Goal: Task Accomplishment & Management: Complete application form

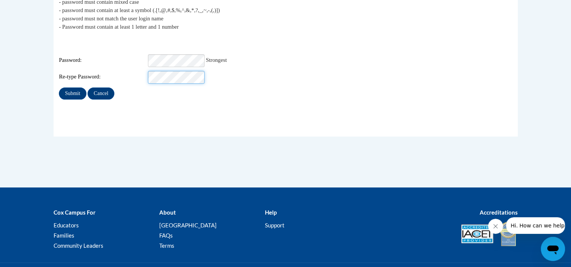
scroll to position [0, 0]
click at [59, 88] on input "Submit" at bounding box center [72, 94] width 27 height 12
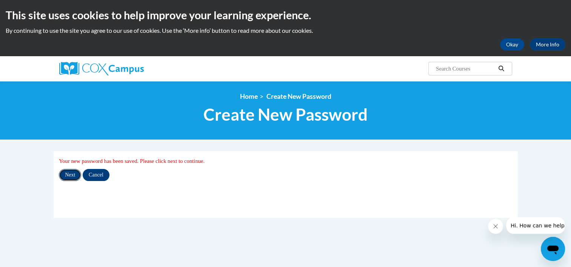
click at [70, 174] on input "Next" at bounding box center [70, 175] width 22 height 12
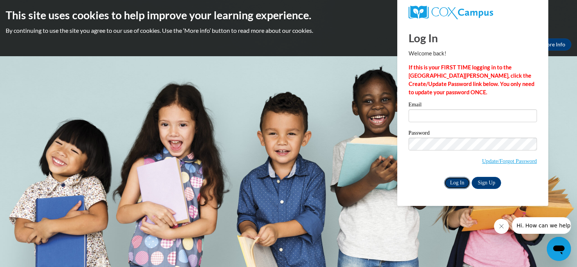
click at [458, 185] on input "Log In" at bounding box center [457, 183] width 26 height 12
type input "sanz.katherine@gmail.com"
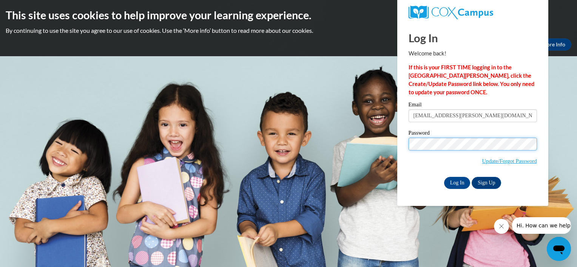
click at [444, 177] on input "Log In" at bounding box center [457, 183] width 26 height 12
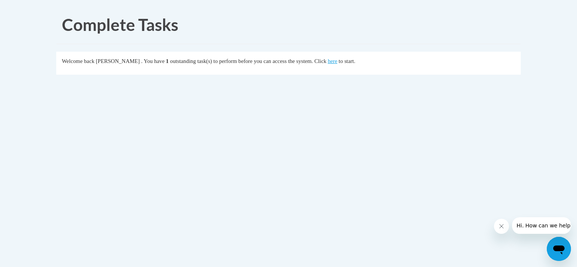
click at [263, 46] on div "Complete Tasks Welcome back Katherine Montano . You have 1 outstanding task(s) …" at bounding box center [289, 66] width 476 height 120
click at [289, 113] on div "Complete Tasks Welcome back Katherine Montano . You have 1 outstanding task(s) …" at bounding box center [289, 66] width 476 height 120
drag, startPoint x: 289, startPoint y: 113, endPoint x: 360, endPoint y: 63, distance: 86.4
click at [337, 63] on link "here" at bounding box center [332, 61] width 9 height 6
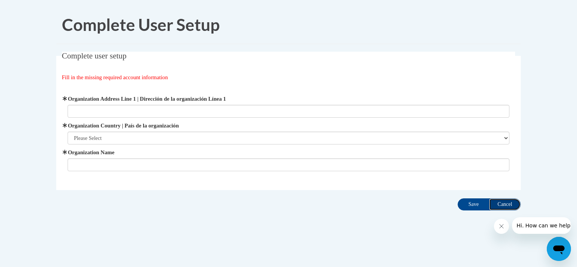
click at [508, 201] on input "Cancel" at bounding box center [505, 205] width 32 height 12
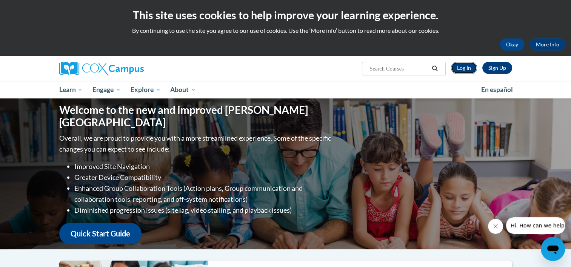
click at [464, 70] on link "Log In" at bounding box center [464, 68] width 26 height 12
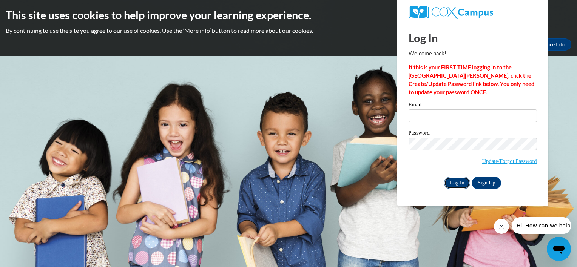
click at [454, 184] on input "Log In" at bounding box center [457, 183] width 26 height 12
type input "[EMAIL_ADDRESS][PERSON_NAME][DOMAIN_NAME]"
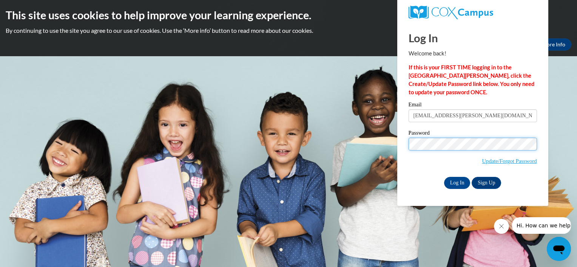
click at [444, 177] on input "Log In" at bounding box center [457, 183] width 26 height 12
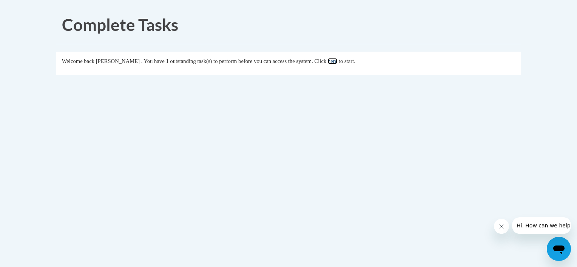
click at [337, 62] on link "here" at bounding box center [332, 61] width 9 height 6
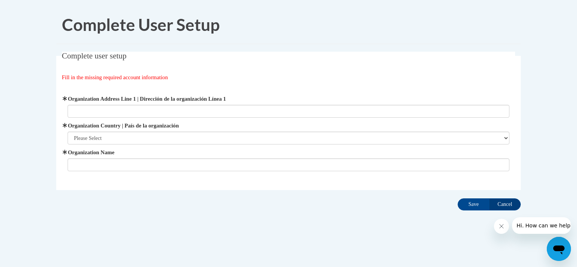
click at [106, 118] on div "Organization Address Line 1 | Dirección de la organización Línea 1 Organization…" at bounding box center [289, 133] width 442 height 77
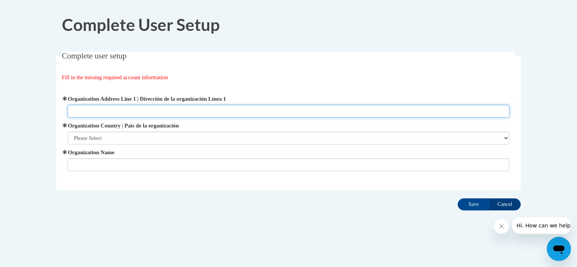
click at [104, 110] on input "Organization Address Line 1 | Dirección de la organización Línea 1" at bounding box center [289, 111] width 442 height 13
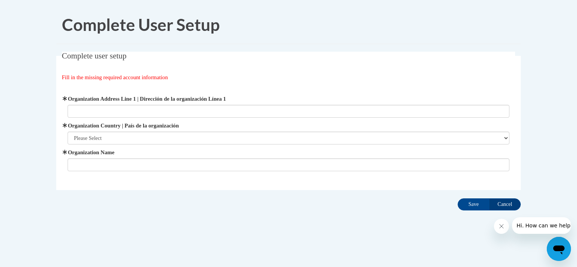
click at [168, 72] on fieldset "Complete user setup Fill in the missing required account information User Profi…" at bounding box center [288, 121] width 465 height 139
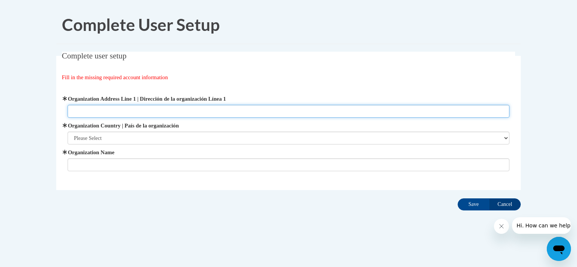
click at [254, 113] on input "Organization Address Line 1 | Dirección de la organización Línea 1" at bounding box center [289, 111] width 442 height 13
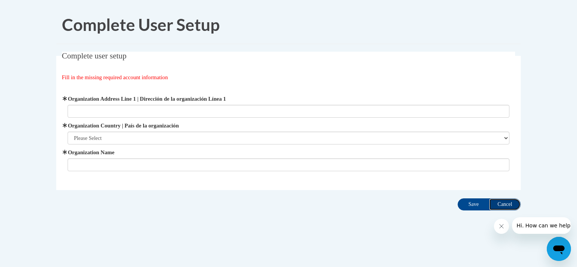
click at [506, 206] on input "Cancel" at bounding box center [505, 205] width 32 height 12
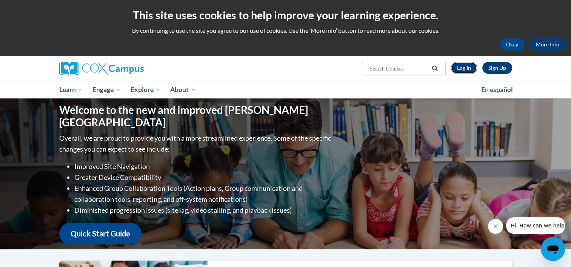
click at [463, 66] on link "Log In" at bounding box center [464, 68] width 26 height 12
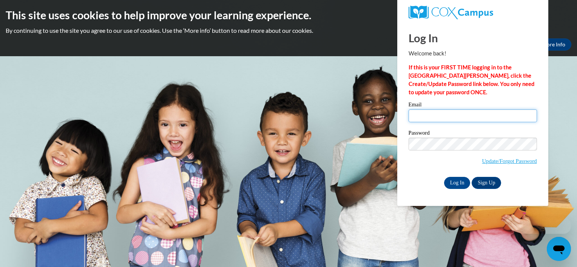
click at [428, 112] on input "Email" at bounding box center [473, 116] width 128 height 13
type input "sanz.katherine@gmail.com"
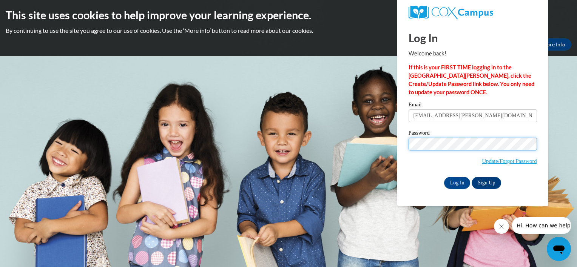
click at [444, 177] on input "Log In" at bounding box center [457, 183] width 26 height 12
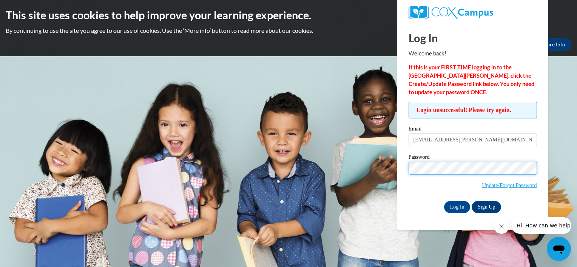
click at [444, 201] on input "Log In" at bounding box center [457, 207] width 26 height 12
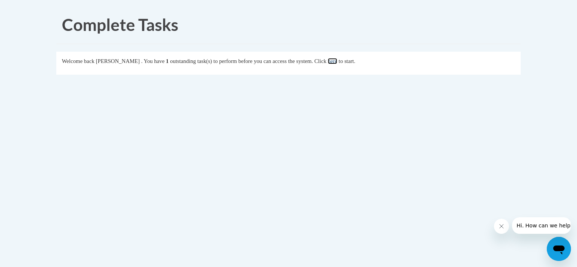
click at [337, 60] on link "here" at bounding box center [332, 61] width 9 height 6
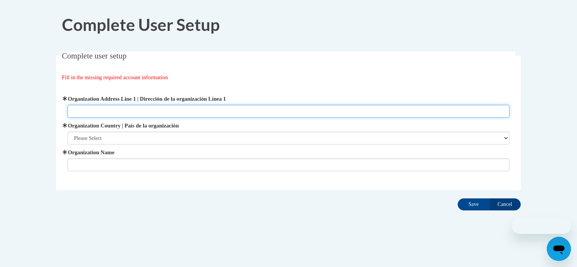
click at [185, 114] on input "Organization Address Line 1 | Dirección de la organización Línea 1" at bounding box center [289, 111] width 442 height 13
click at [185, 112] on input "Organization Address Line 1 | Dirección de la organización Línea 1" at bounding box center [289, 111] width 442 height 13
paste input "1180 Chamblee Gap Rd, Cumming, GA 30040"
type input "1180 Chamblee Gap Rd, Cumming, GA 30040"
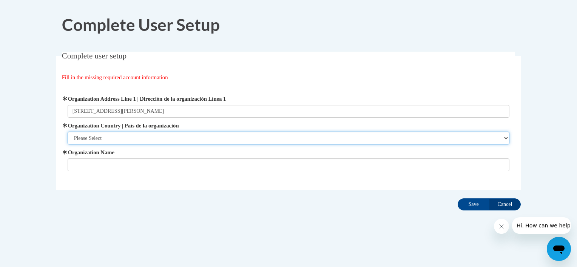
select select "ad49bcad-a171-4b2e-b99c-48b446064914"
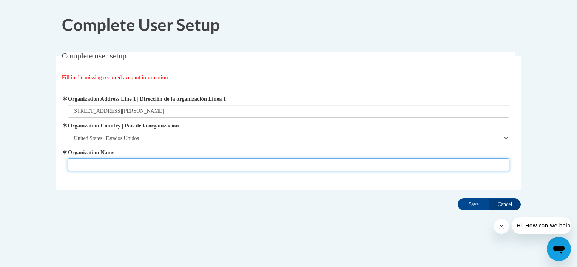
click at [175, 170] on input "Organization Name" at bounding box center [289, 165] width 442 height 13
type input "Kelly Mill Elementary School"
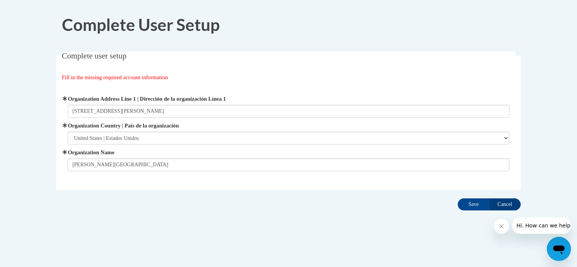
click at [256, 215] on div "Complete User Setup Complete user setup Fill in the missing required account in…" at bounding box center [289, 132] width 476 height 253
click at [468, 203] on input "Save" at bounding box center [474, 205] width 32 height 12
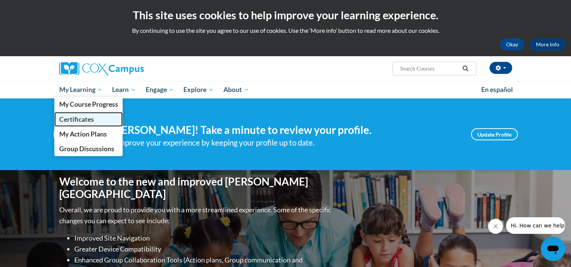
click at [87, 122] on span "Certificates" at bounding box center [76, 120] width 35 height 8
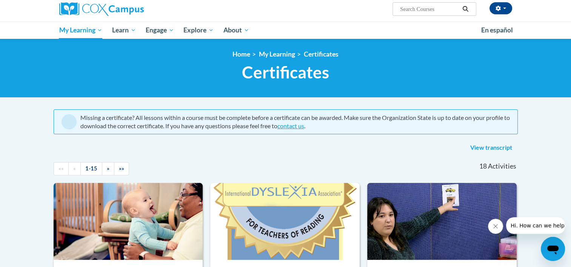
scroll to position [60, 0]
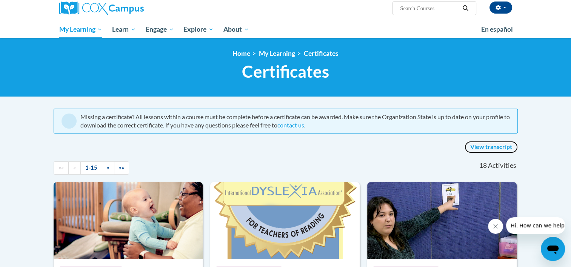
click at [476, 148] on link "View transcript" at bounding box center [491, 147] width 53 height 12
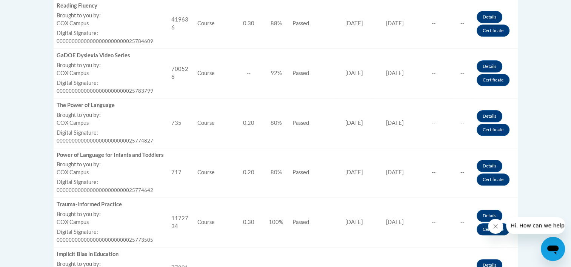
scroll to position [786, 0]
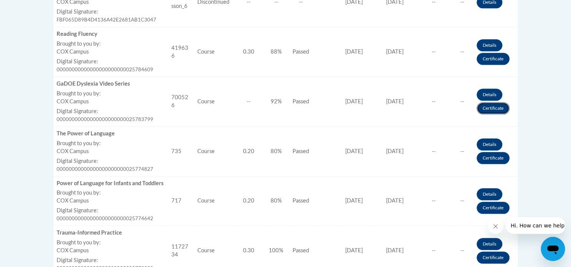
click at [482, 113] on link "Certificate" at bounding box center [493, 108] width 33 height 12
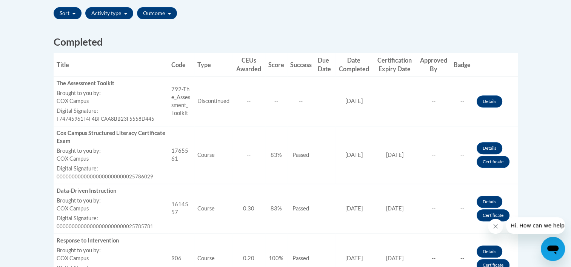
scroll to position [272, 0]
